Goal: Communication & Community: Participate in discussion

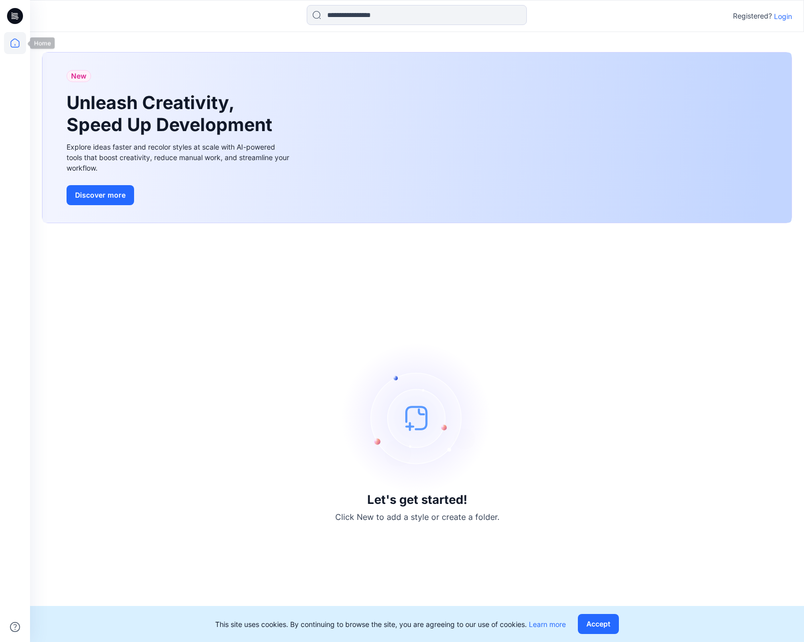
click at [10, 43] on icon at bounding box center [15, 43] width 22 height 22
click at [16, 41] on icon at bounding box center [15, 43] width 22 height 22
click at [322, 427] on button "Accept" at bounding box center [598, 624] width 41 height 20
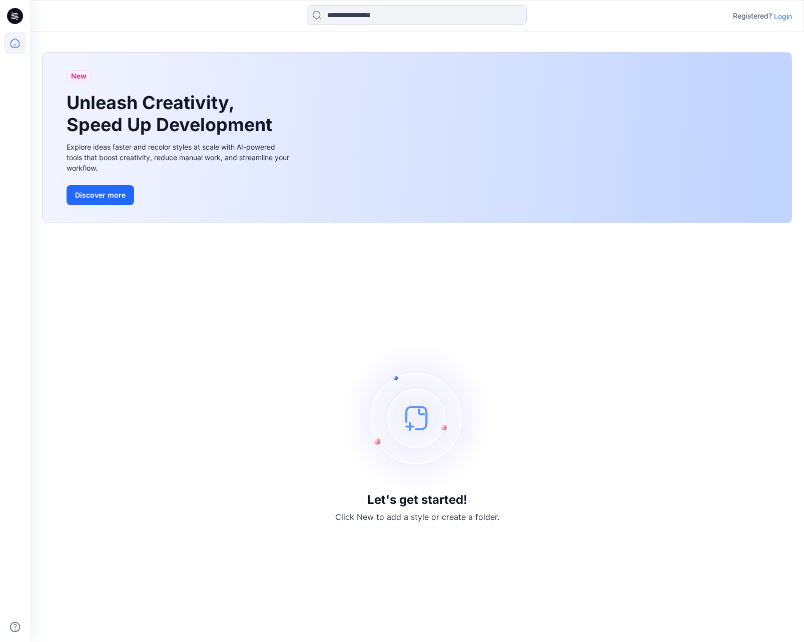
scroll to position [1, 0]
click at [322, 427] on h3 "Let's get started!" at bounding box center [417, 500] width 100 height 14
click at [16, 17] on icon at bounding box center [17, 16] width 4 height 1
click at [15, 47] on icon at bounding box center [15, 43] width 22 height 22
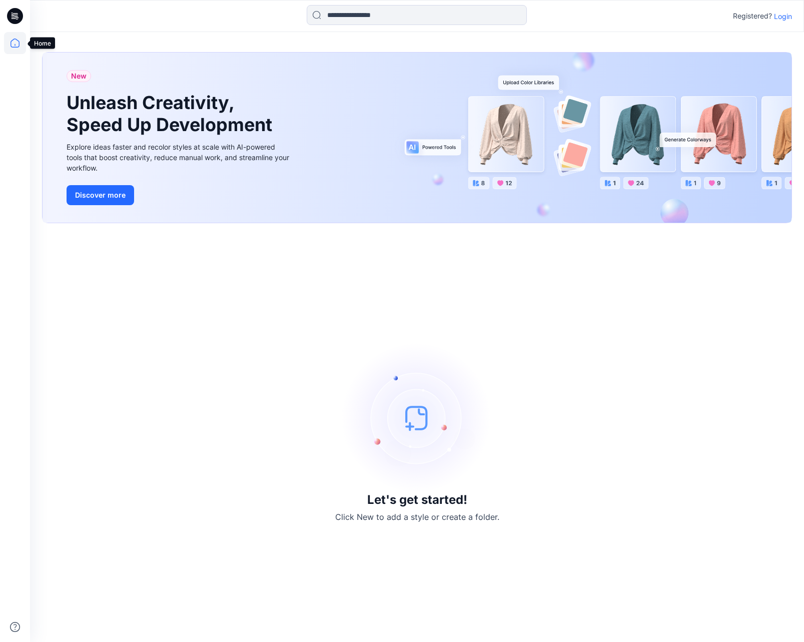
click at [18, 43] on icon at bounding box center [15, 43] width 22 height 22
click at [19, 43] on icon at bounding box center [15, 43] width 22 height 22
click at [20, 46] on icon at bounding box center [15, 43] width 22 height 22
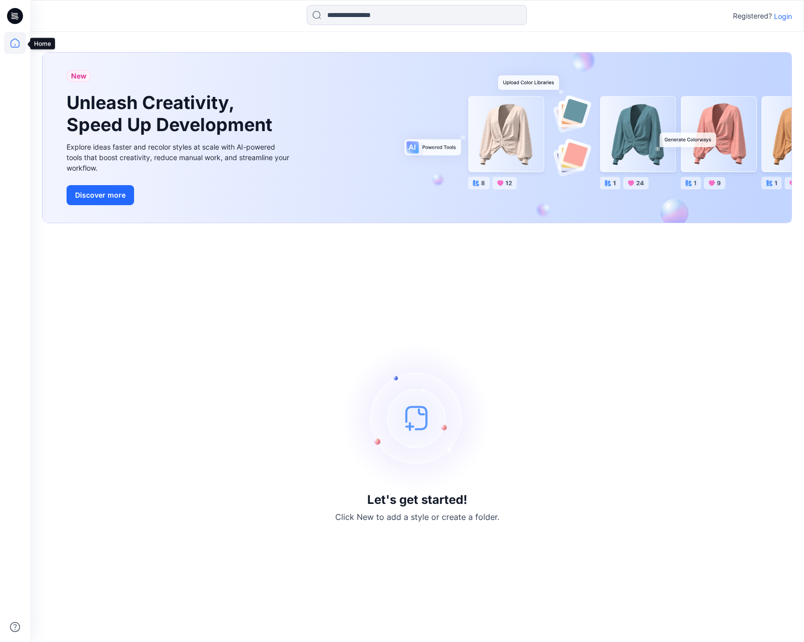
scroll to position [0, 0]
click at [783, 13] on p "Login" at bounding box center [783, 16] width 18 height 11
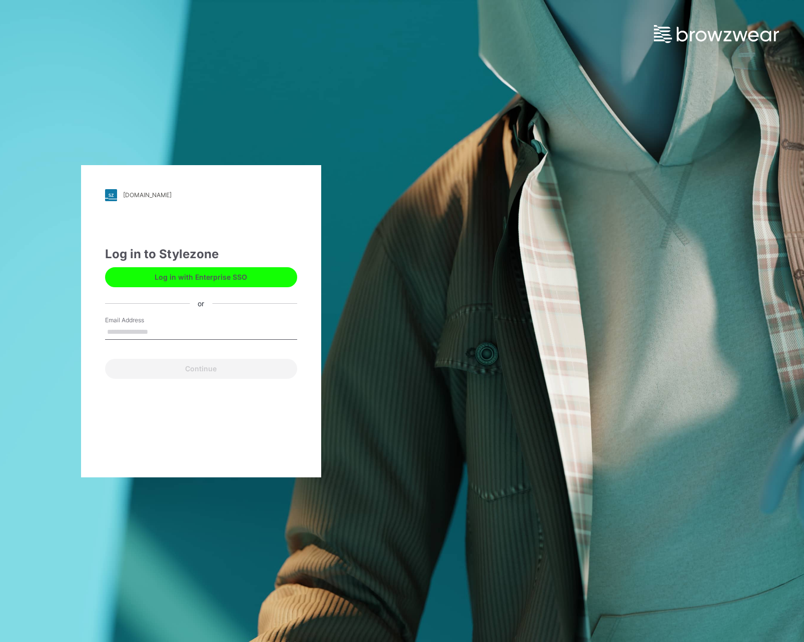
click at [133, 334] on input "Email Address" at bounding box center [201, 332] width 192 height 15
type input "**********"
click at [192, 367] on button "Continue" at bounding box center [201, 369] width 192 height 20
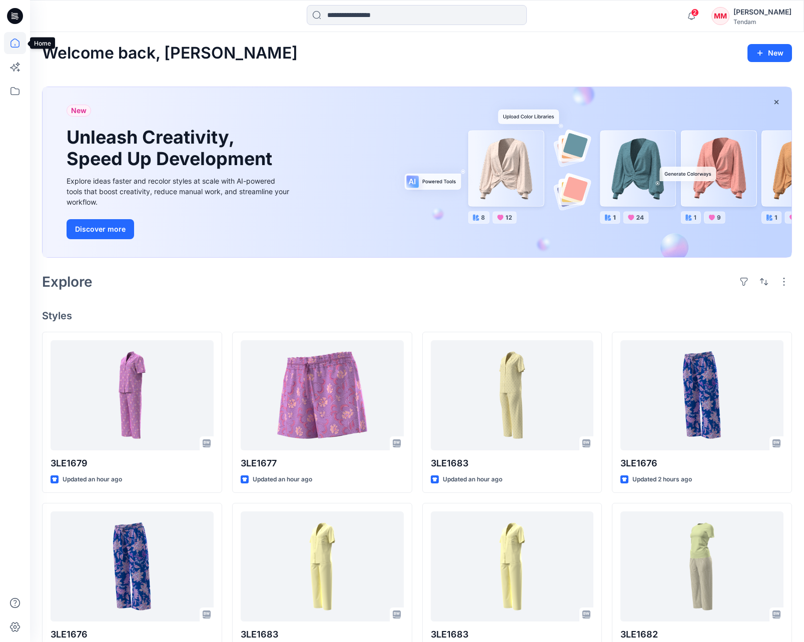
click at [10, 43] on icon at bounding box center [15, 43] width 22 height 22
click at [16, 44] on icon at bounding box center [15, 43] width 22 height 22
click at [14, 82] on icon at bounding box center [15, 91] width 22 height 22
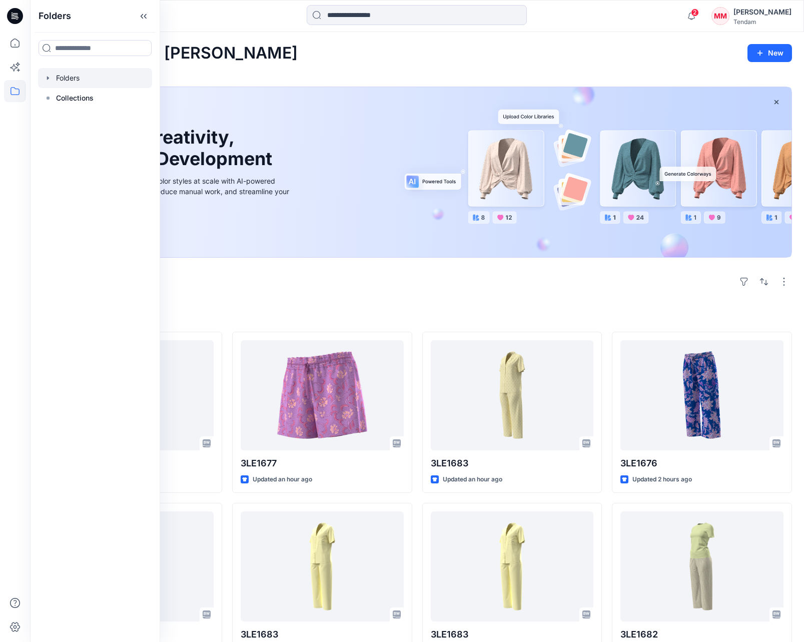
click at [70, 82] on div at bounding box center [95, 78] width 114 height 20
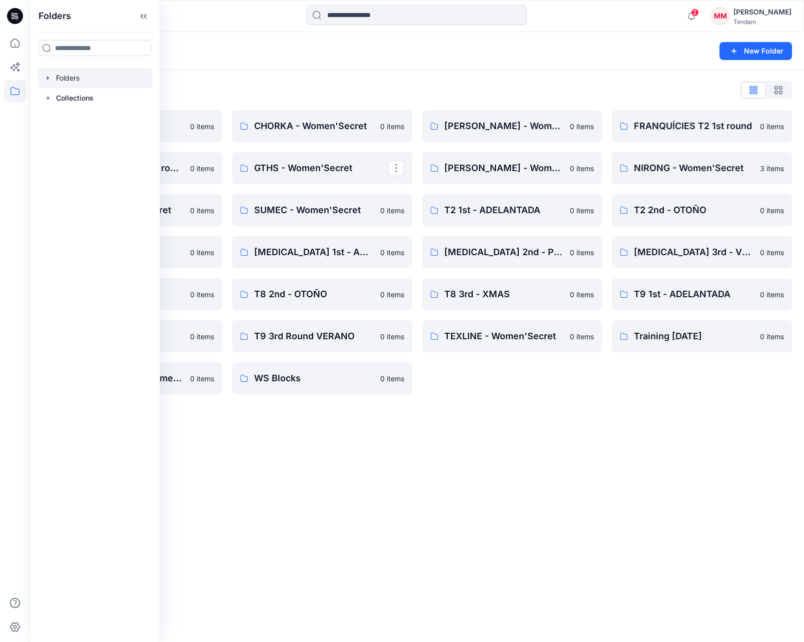
click at [652, 429] on div "Folders New Folder Folders List 00_BW Support 0 items FRANQUÍCIES T2 2nd round …" at bounding box center [417, 337] width 774 height 610
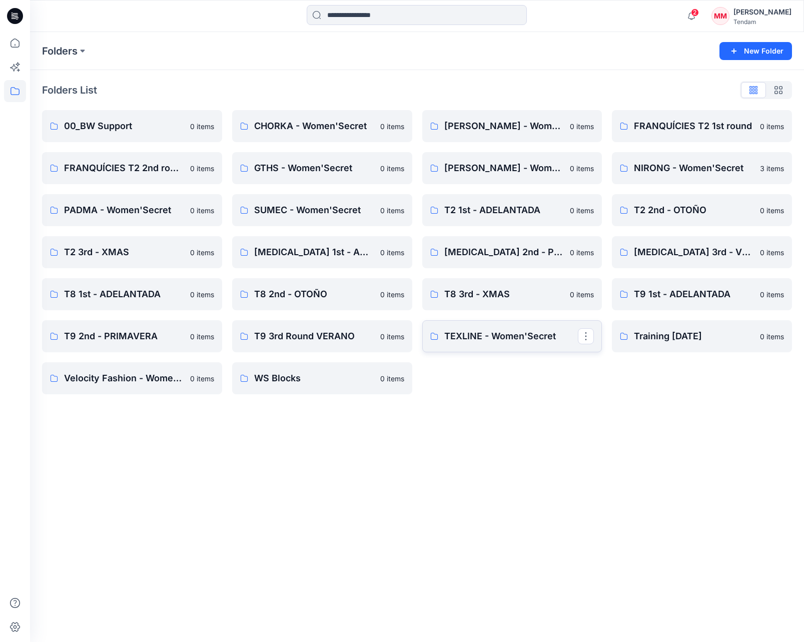
click at [498, 339] on p "TEXLINE - Women'Secret" at bounding box center [511, 336] width 134 height 14
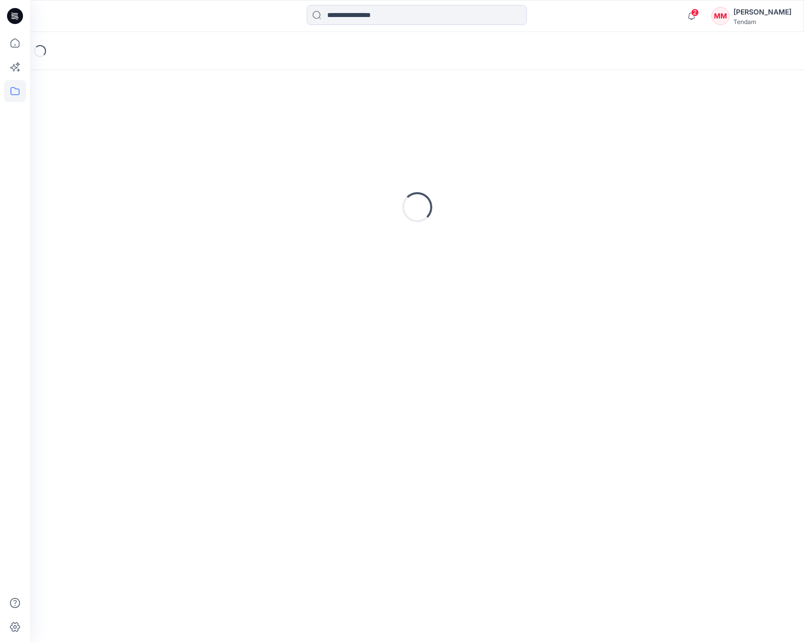
click at [498, 339] on div "Loading..." at bounding box center [417, 356] width 774 height 572
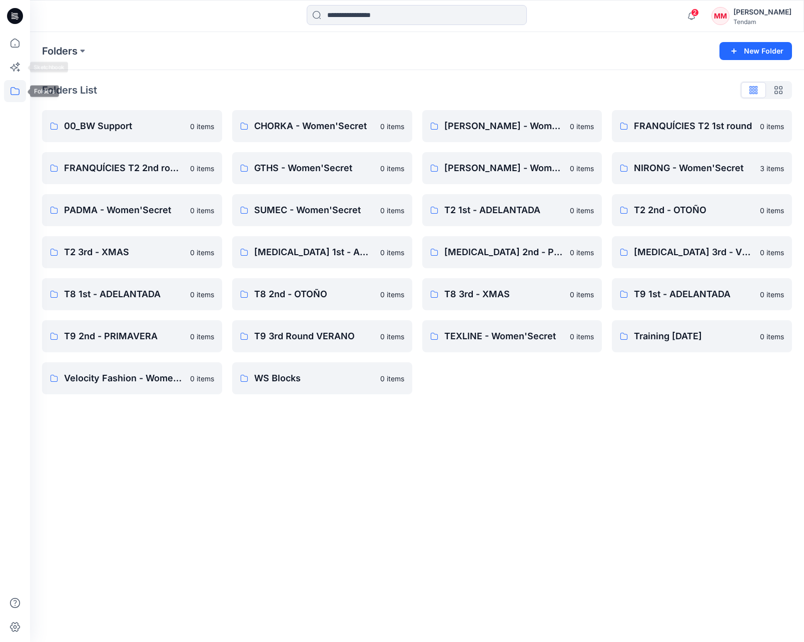
click at [17, 97] on icon at bounding box center [15, 91] width 22 height 22
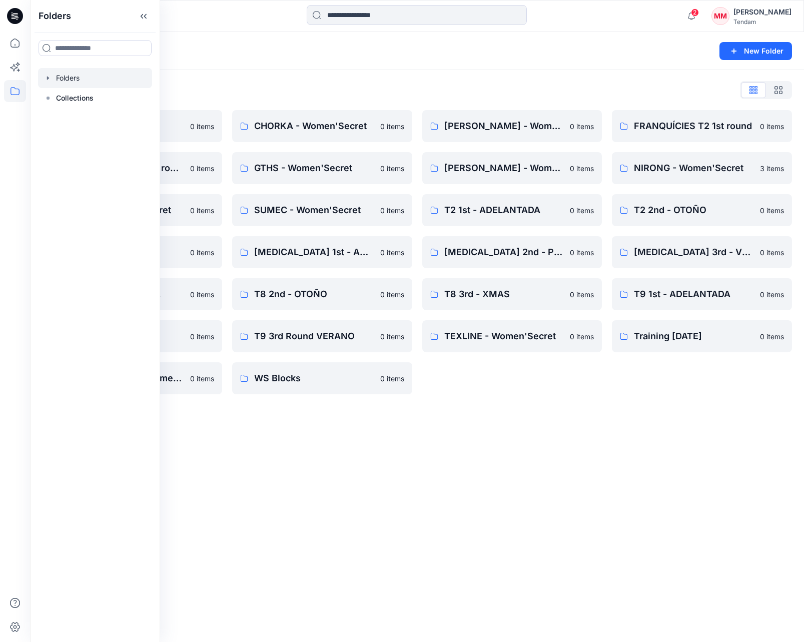
click at [88, 78] on div at bounding box center [95, 78] width 114 height 20
click at [82, 93] on p "Collections" at bounding box center [75, 98] width 38 height 12
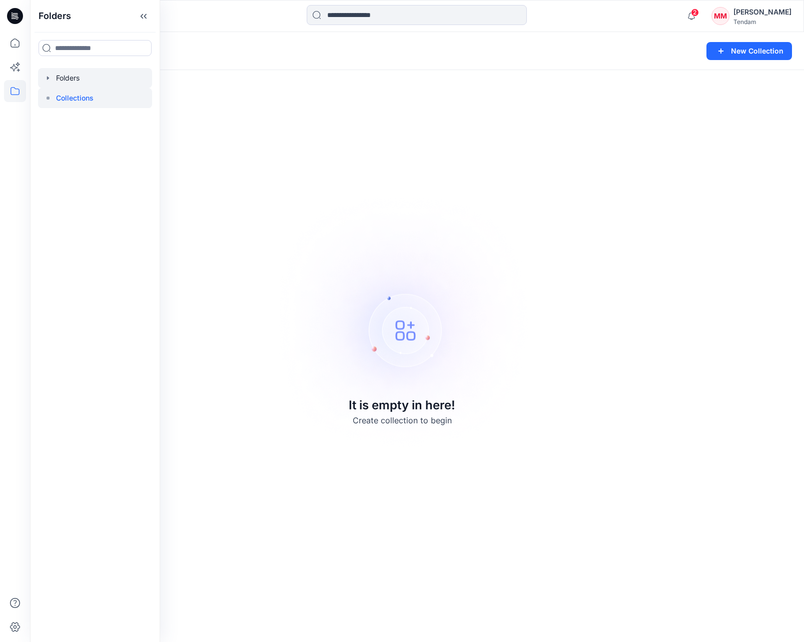
click at [66, 77] on div at bounding box center [95, 78] width 114 height 20
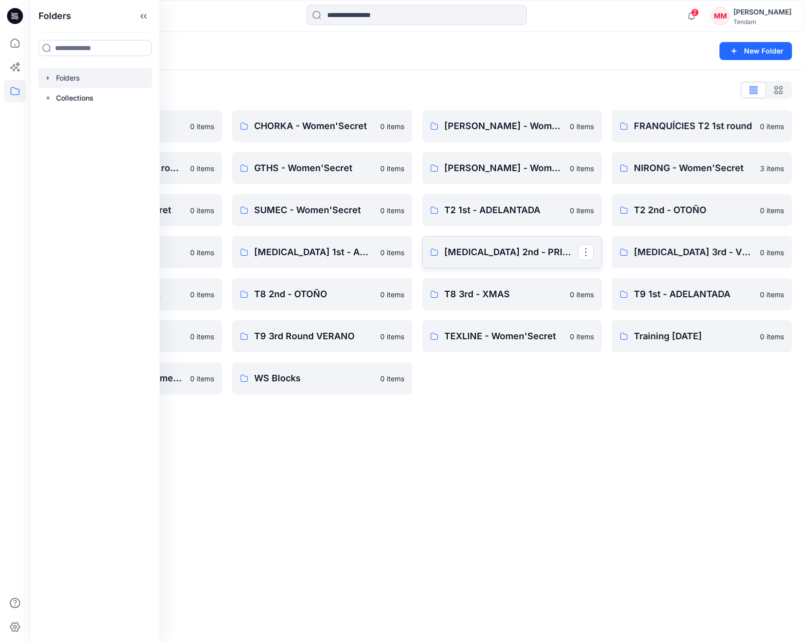
click at [505, 252] on p "[MEDICAL_DATA] 2nd - PRIMAVERA" at bounding box center [511, 252] width 134 height 14
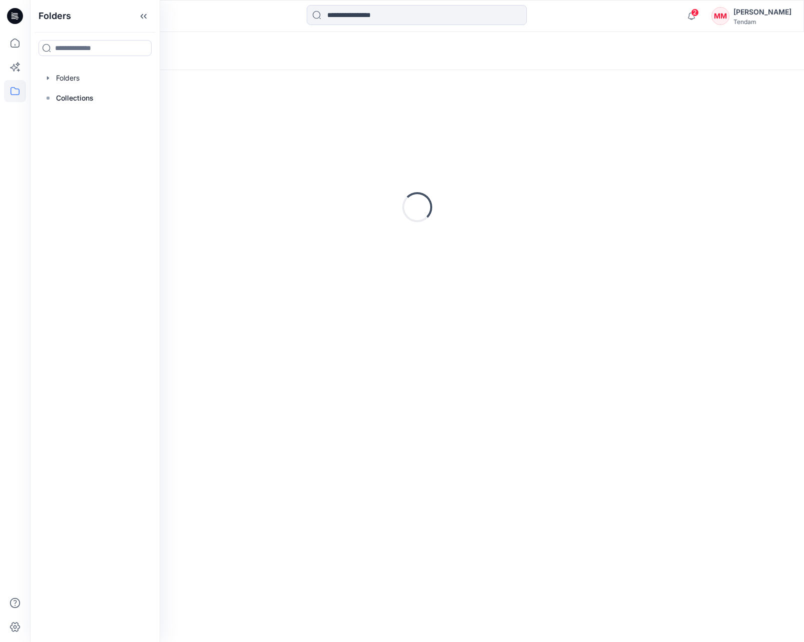
click at [505, 252] on div "Loading..." at bounding box center [417, 207] width 750 height 250
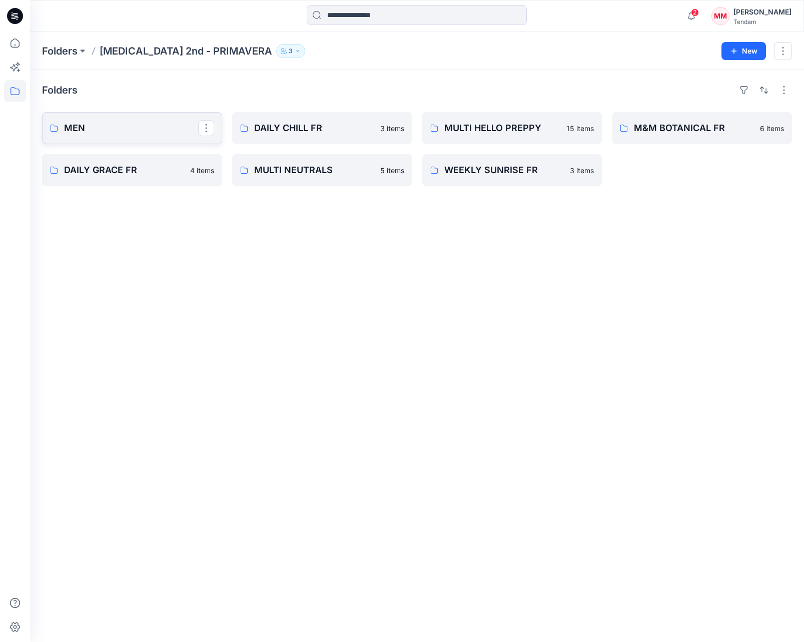
click at [76, 124] on p "MEN" at bounding box center [131, 128] width 134 height 14
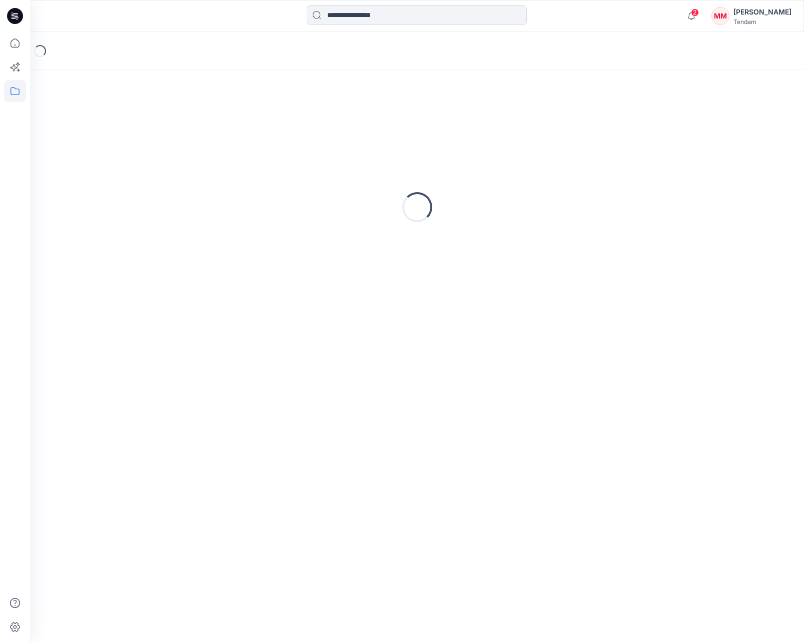
scroll to position [0, 1]
click at [76, 124] on div "Loading..." at bounding box center [417, 207] width 750 height 250
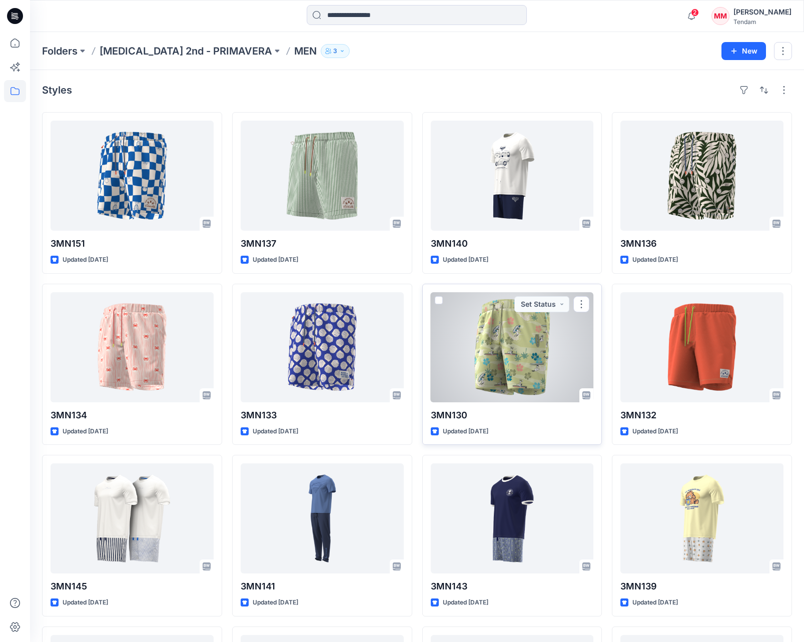
click at [550, 392] on div at bounding box center [512, 347] width 163 height 110
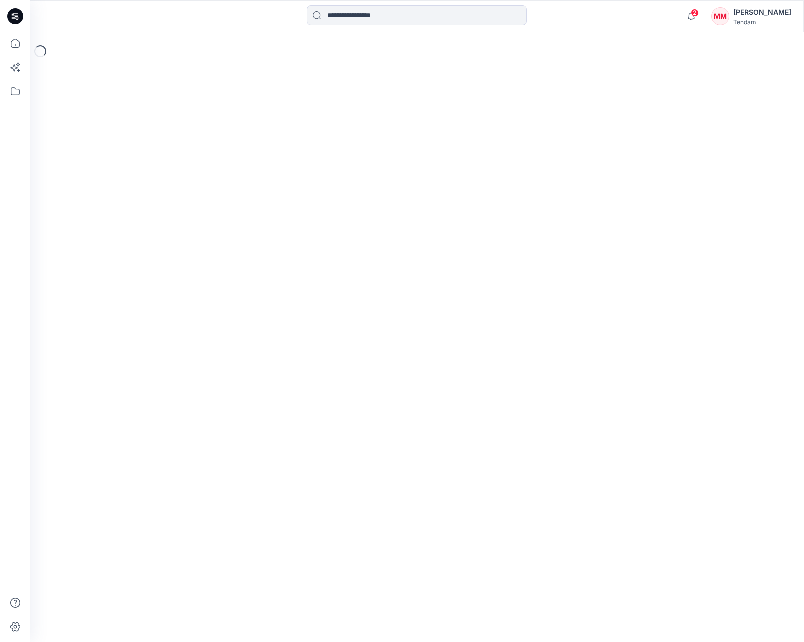
click at [549, 392] on div "Loading..." at bounding box center [417, 337] width 774 height 610
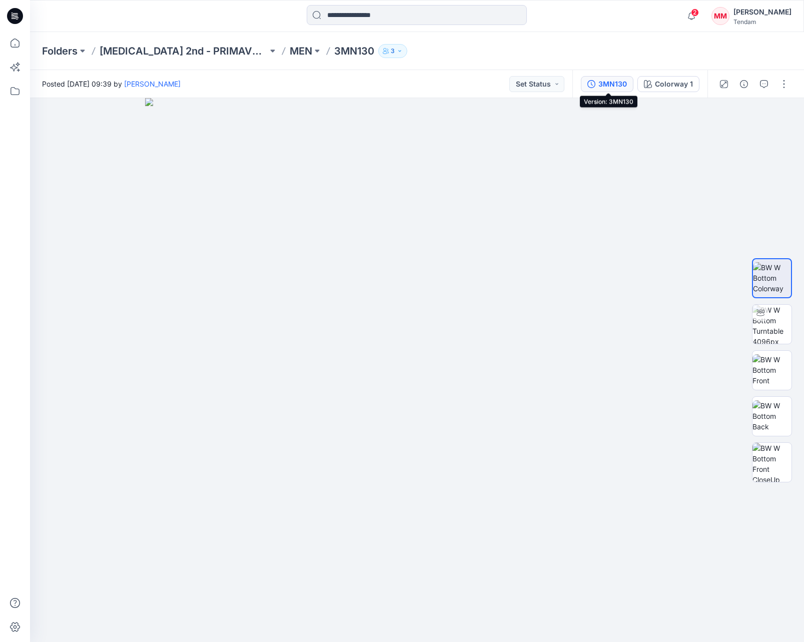
click at [611, 83] on div "3MN130" at bounding box center [613, 84] width 29 height 11
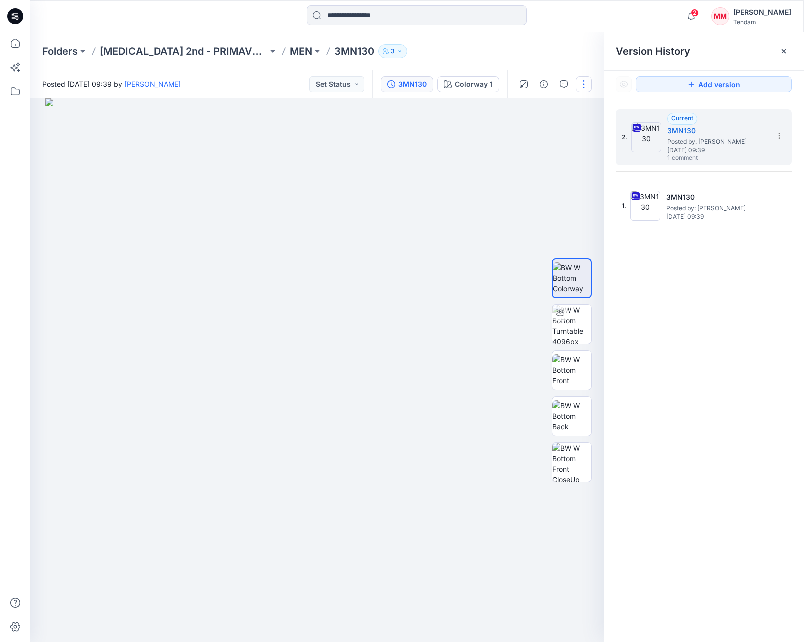
click at [586, 84] on button "button" at bounding box center [584, 84] width 16 height 16
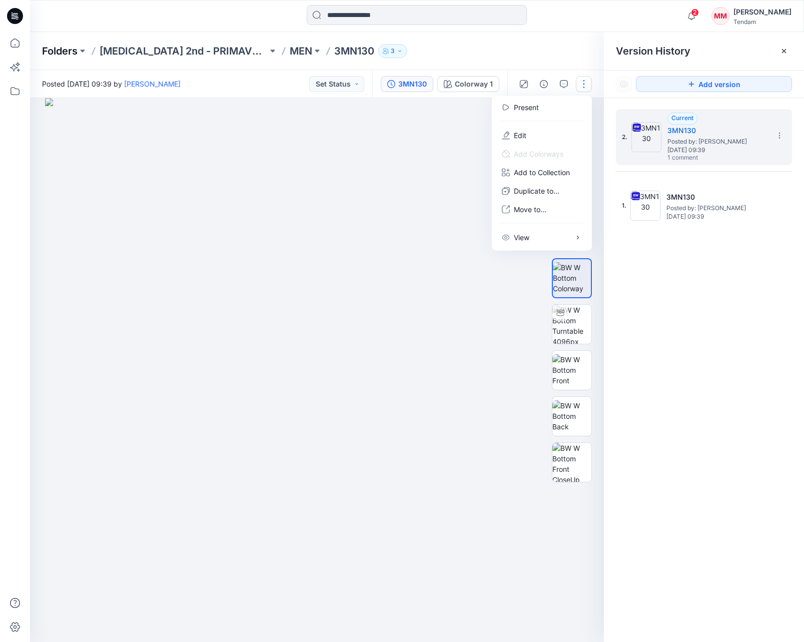
click at [57, 48] on p "Folders" at bounding box center [60, 51] width 36 height 14
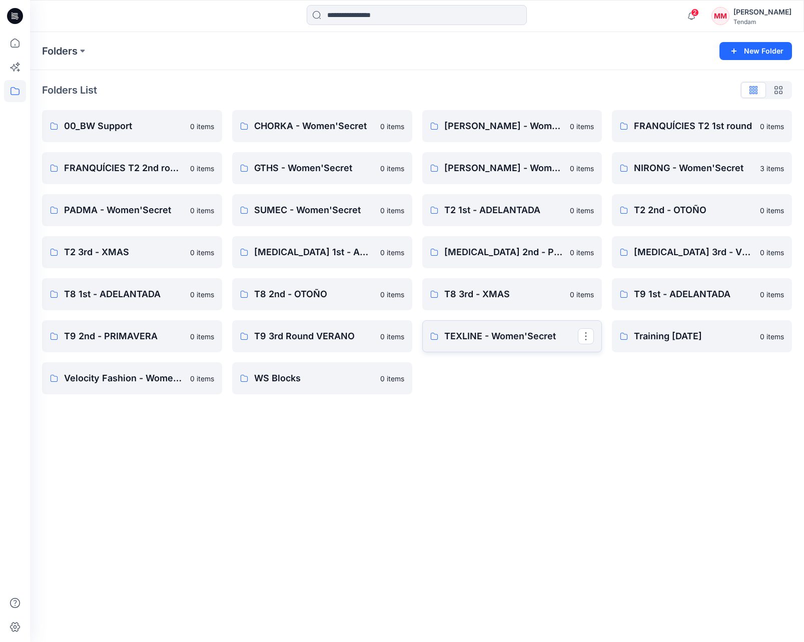
click at [459, 331] on p "TEXLINE - Women'Secret" at bounding box center [511, 336] width 134 height 14
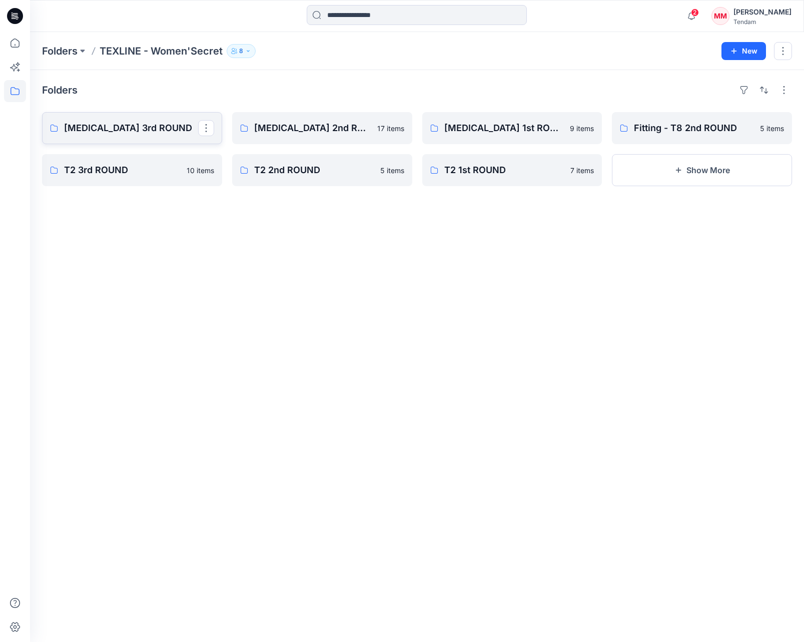
click at [120, 123] on p "[MEDICAL_DATA] 3rd ROUND" at bounding box center [131, 128] width 134 height 14
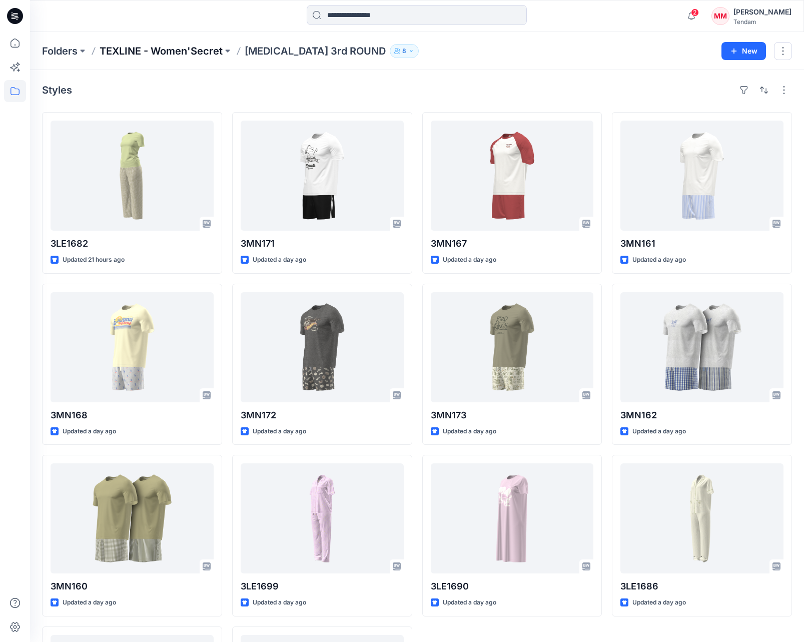
click at [165, 51] on p "TEXLINE - Women'Secret" at bounding box center [161, 51] width 123 height 14
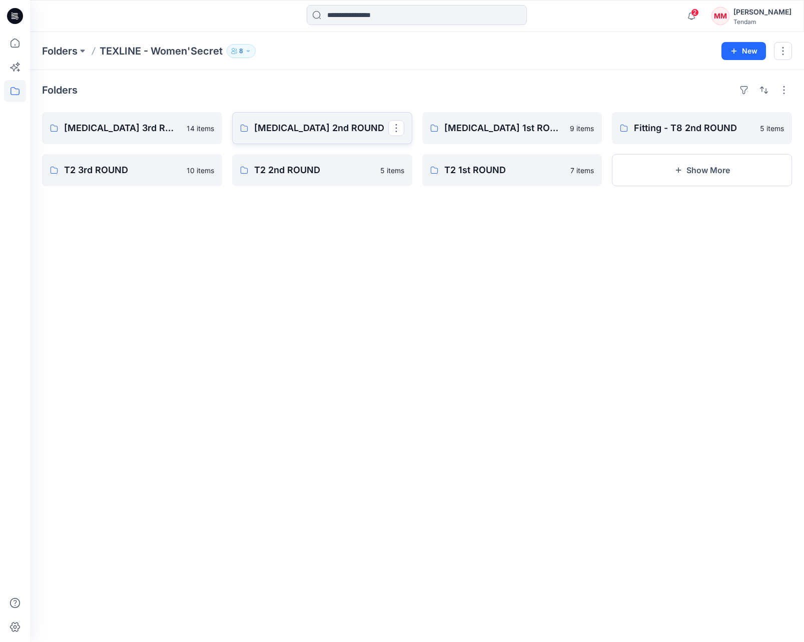
click at [282, 127] on p "[MEDICAL_DATA] 2nd ROUND" at bounding box center [321, 128] width 134 height 14
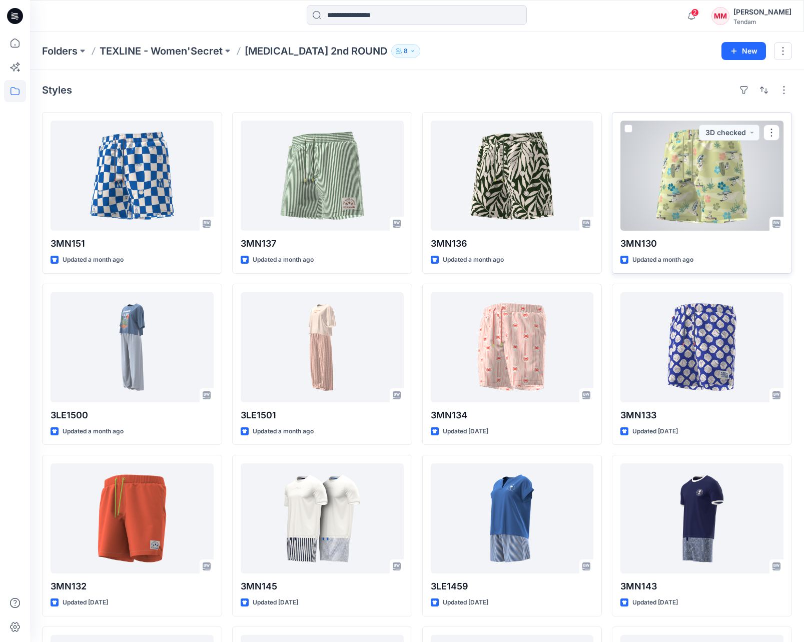
click at [677, 189] on div at bounding box center [702, 176] width 163 height 110
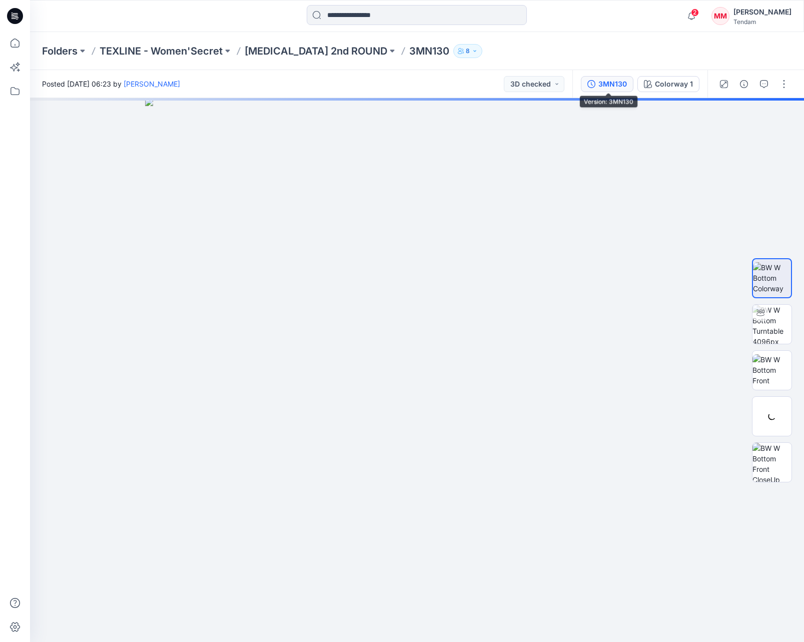
click at [610, 84] on div "3MN130" at bounding box center [613, 84] width 29 height 11
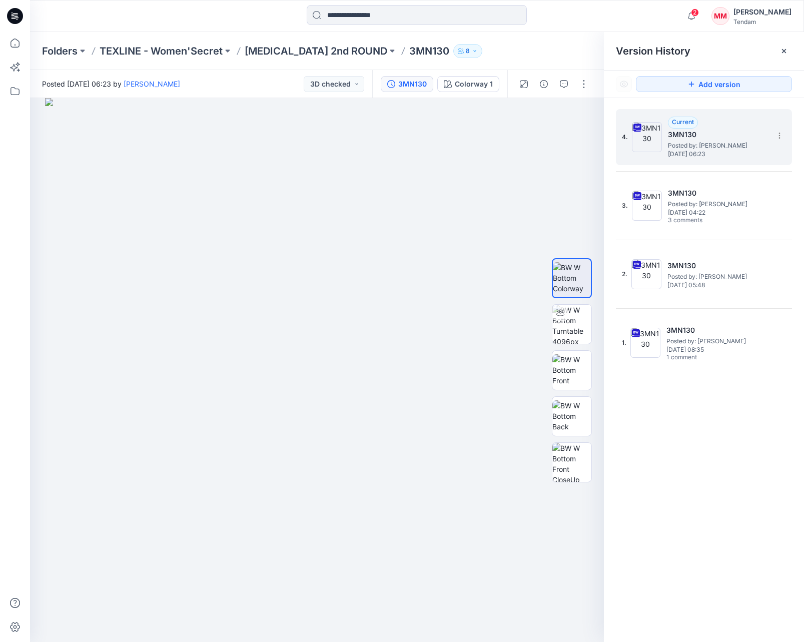
click at [771, 136] on div "4. Current 3MN130 Posted by: [PERSON_NAME] [DATE] 06:23" at bounding box center [697, 137] width 150 height 48
click at [782, 139] on icon at bounding box center [780, 136] width 8 height 8
click at [730, 159] on span "Download Source BW File" at bounding box center [729, 155] width 84 height 12
click at [686, 152] on span "[DATE] 06:23" at bounding box center [718, 154] width 100 height 7
click at [574, 326] on img at bounding box center [572, 324] width 39 height 39
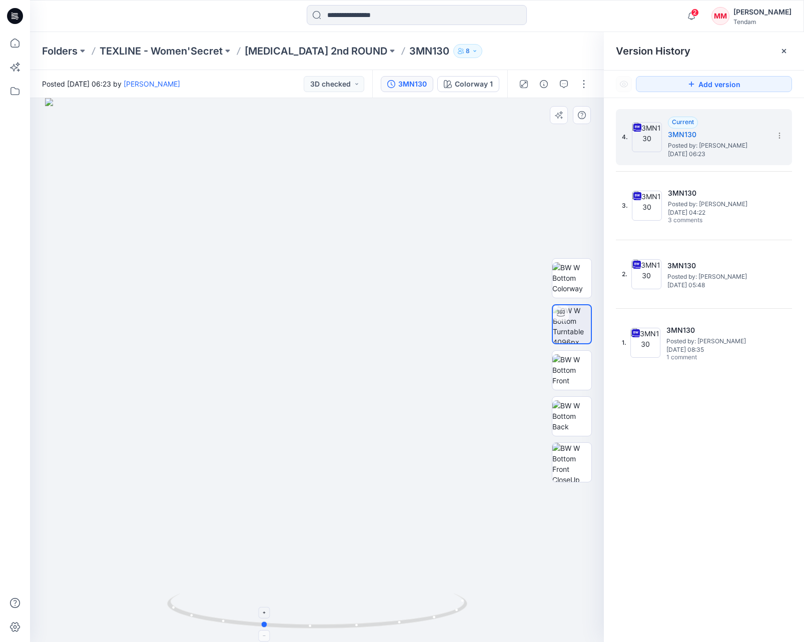
drag, startPoint x: 317, startPoint y: 627, endPoint x: 263, endPoint y: 624, distance: 54.6
click at [263, 624] on circle at bounding box center [265, 625] width 6 height 6
click at [572, 414] on img at bounding box center [572, 416] width 39 height 32
drag, startPoint x: 288, startPoint y: 499, endPoint x: 366, endPoint y: 509, distance: 78.8
click at [366, 509] on img at bounding box center [317, 370] width 544 height 544
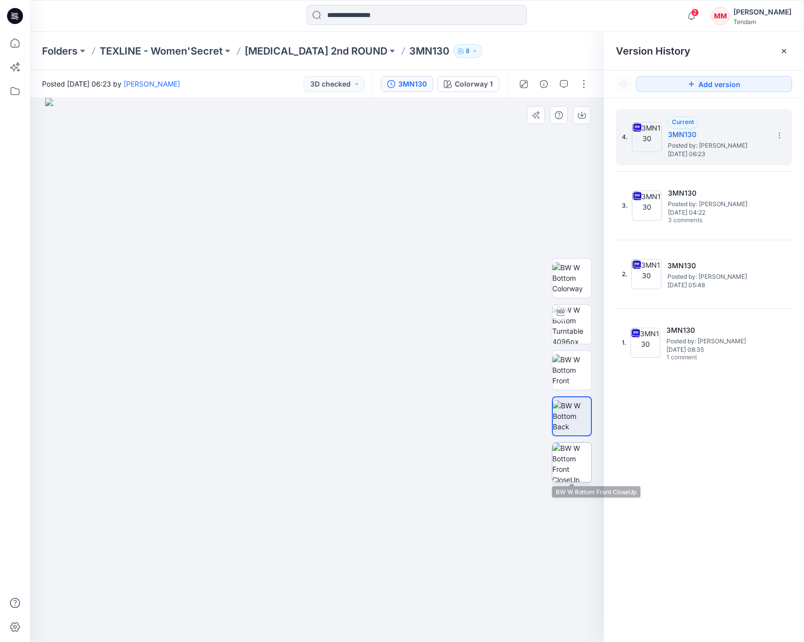
click at [575, 464] on img at bounding box center [572, 462] width 39 height 39
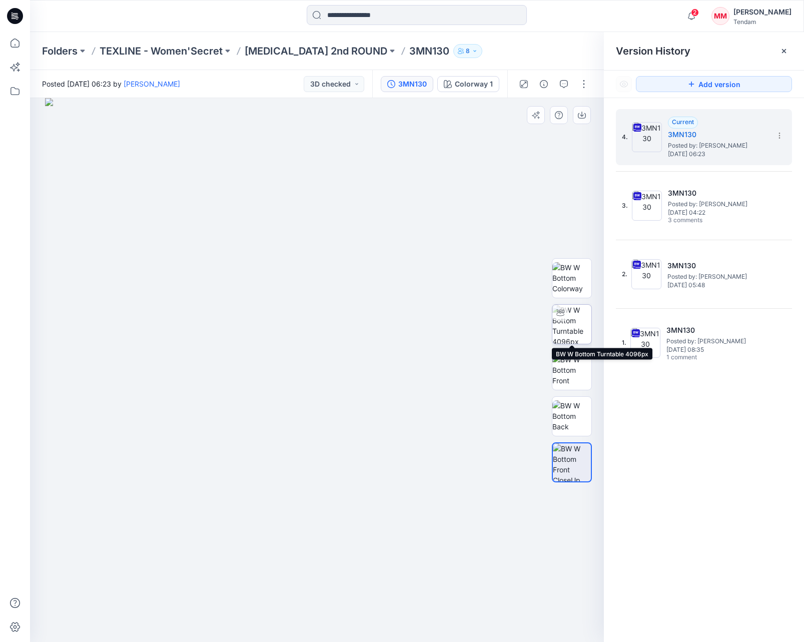
click at [564, 309] on icon at bounding box center [561, 313] width 8 height 8
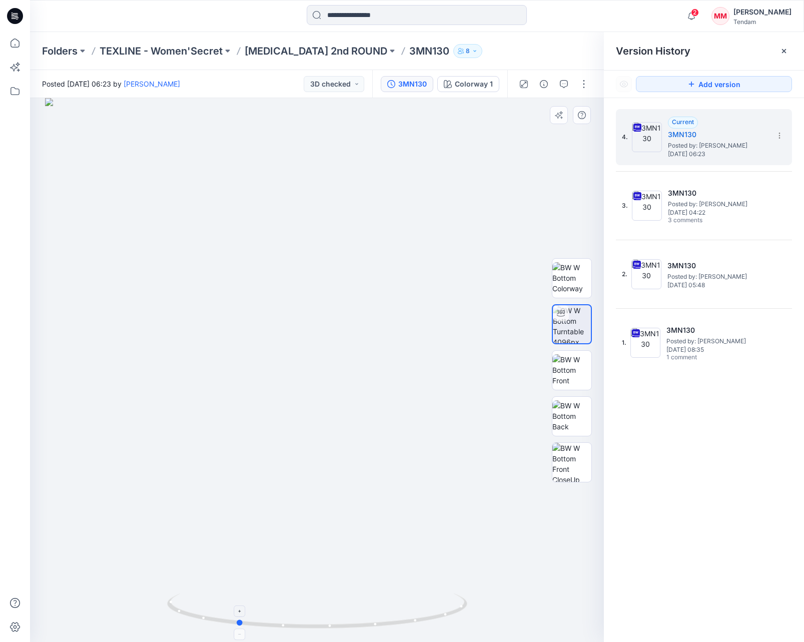
drag, startPoint x: 318, startPoint y: 626, endPoint x: 239, endPoint y: 620, distance: 79.3
click at [238, 621] on icon at bounding box center [318, 613] width 303 height 38
drag, startPoint x: 376, startPoint y: 229, endPoint x: 377, endPoint y: 298, distance: 69.6
click at [377, 298] on div at bounding box center [317, 370] width 574 height 544
click at [566, 85] on icon "button" at bounding box center [564, 84] width 8 height 8
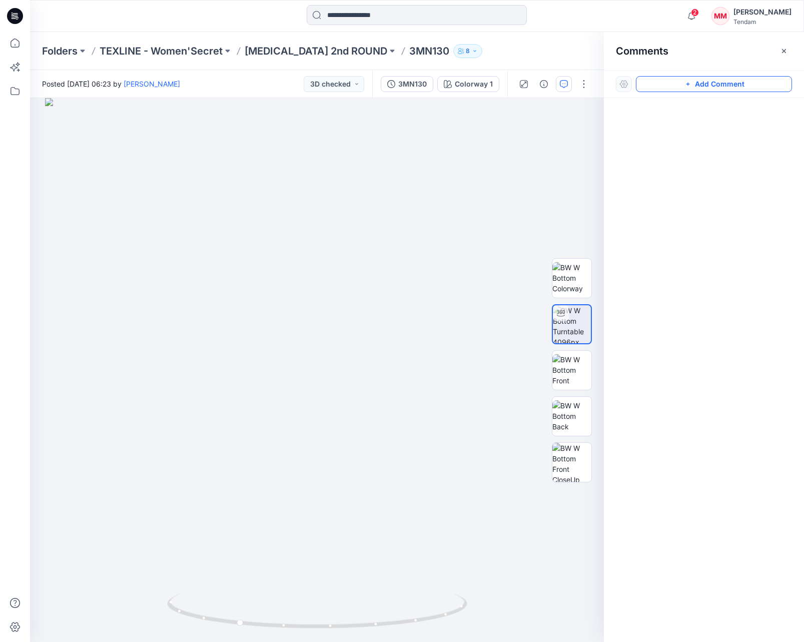
click at [676, 81] on button "Add Comment" at bounding box center [714, 84] width 156 height 16
click at [380, 160] on div "1" at bounding box center [317, 370] width 574 height 544
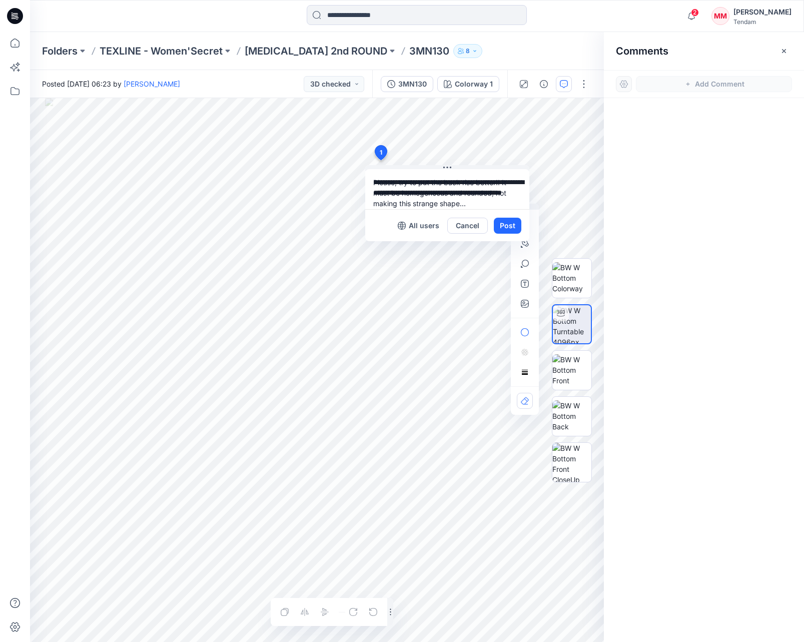
scroll to position [9, 0]
type textarea "**********"
click at [508, 233] on button "Post" at bounding box center [508, 226] width 28 height 16
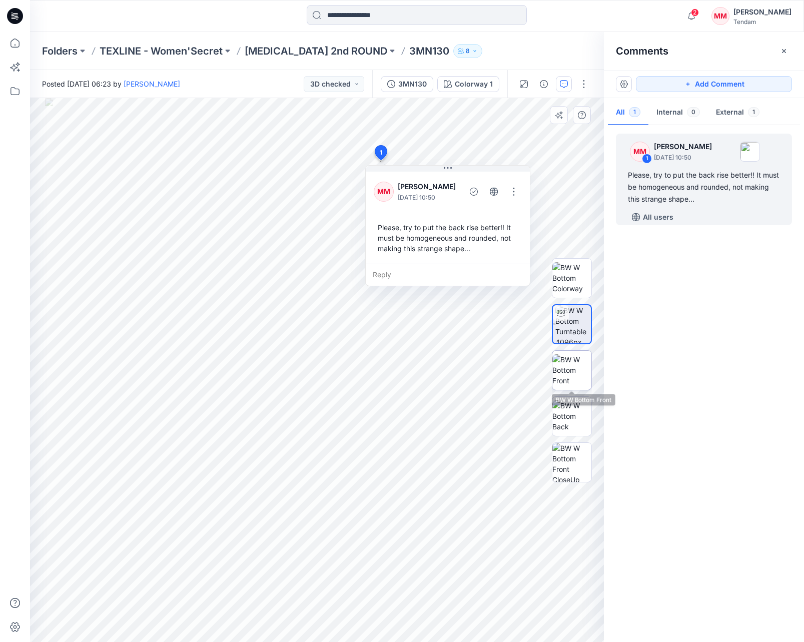
click at [577, 368] on img at bounding box center [572, 370] width 39 height 32
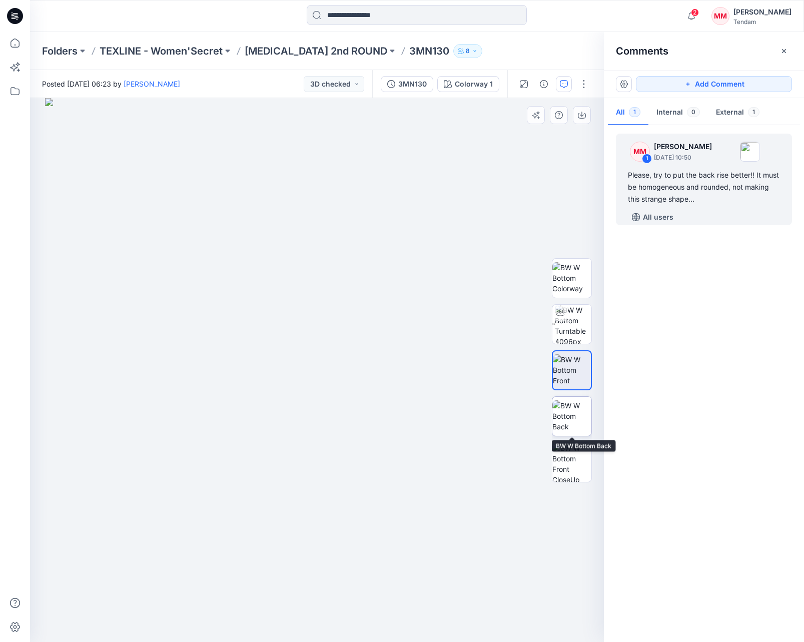
click at [585, 406] on img at bounding box center [572, 416] width 39 height 32
